Goal: Navigation & Orientation: Find specific page/section

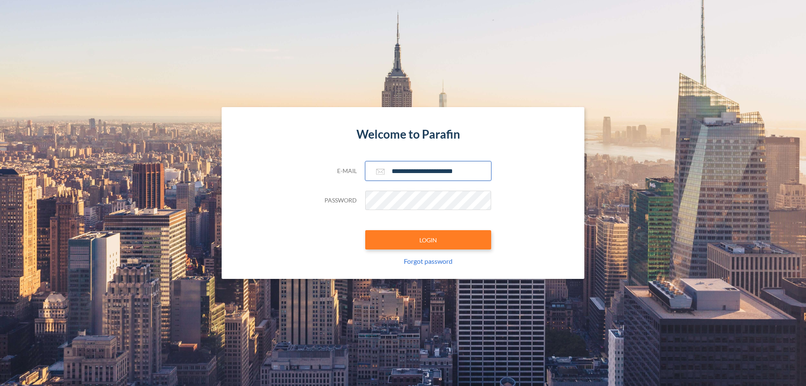
type input "**********"
click at [428, 240] on button "LOGIN" at bounding box center [428, 239] width 126 height 19
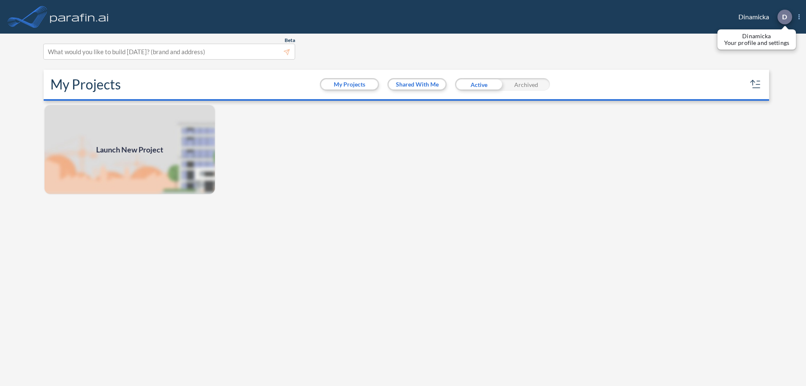
click at [784, 17] on p "D" at bounding box center [784, 17] width 5 height 8
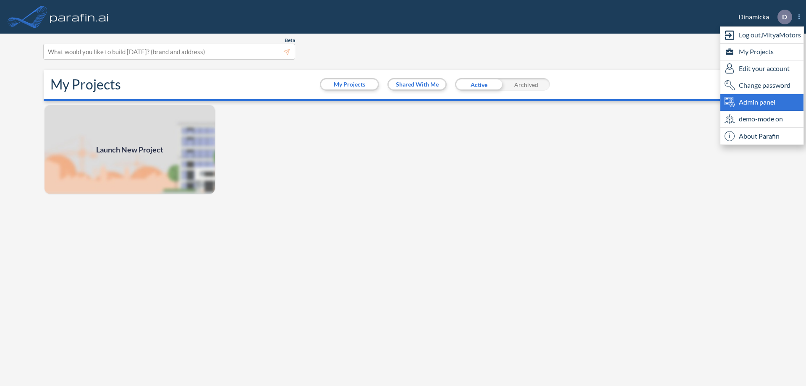
click at [762, 102] on span "Admin panel" at bounding box center [756, 102] width 37 height 10
